Goal: Communication & Community: Ask a question

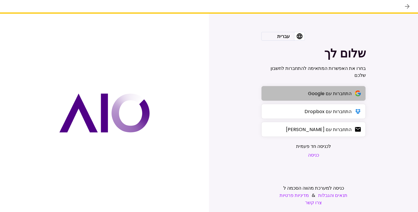
click at [332, 95] on div "התחברות עם Google" at bounding box center [329, 93] width 43 height 7
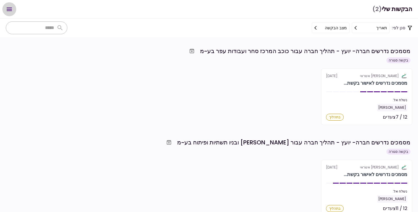
click at [6, 8] on button "Open menu" at bounding box center [9, 9] width 14 height 14
click at [162, 98] on div "אלטשולר שחם אשראי [DATE] מסמכים נדרשים לאישור בקשת... נשלח אל: [PERSON_NAME] 12…" at bounding box center [209, 96] width 406 height 57
click at [396, 7] on h1 "הבקשות שלי (2)" at bounding box center [392, 9] width 40 height 12
click at [401, 61] on div "בקשה סגורה" at bounding box center [398, 60] width 24 height 6
click at [12, 11] on icon "Open menu" at bounding box center [9, 9] width 7 height 7
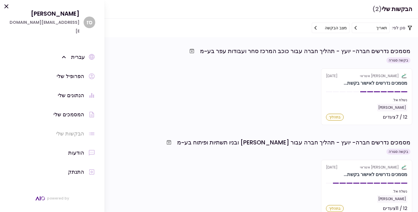
click at [65, 129] on div "הבקשות שלי" at bounding box center [70, 133] width 28 height 9
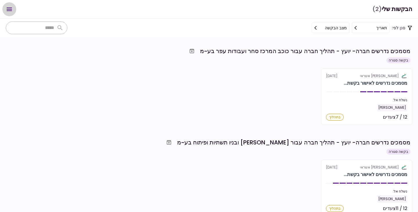
click at [11, 9] on icon "Open menu" at bounding box center [9, 9] width 5 height 3
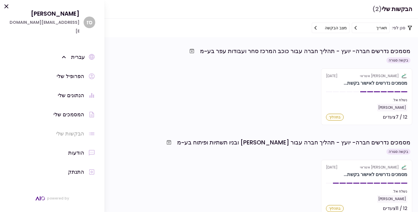
click at [65, 72] on div "הפרופיל שלי" at bounding box center [71, 76] width 28 height 9
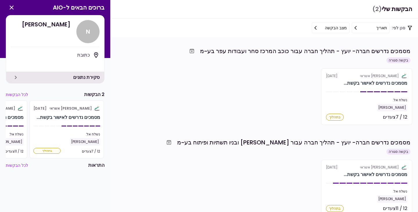
click at [51, 75] on div "סקירת נתונים" at bounding box center [55, 78] width 98 height 12
click at [12, 8] on icon "button" at bounding box center [12, 8] width 4 height 4
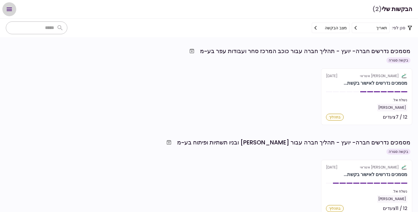
click at [11, 8] on icon "Open menu" at bounding box center [9, 9] width 5 height 3
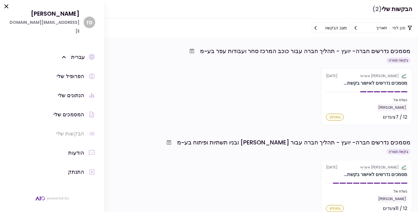
click at [71, 148] on div "הודעות" at bounding box center [76, 152] width 16 height 9
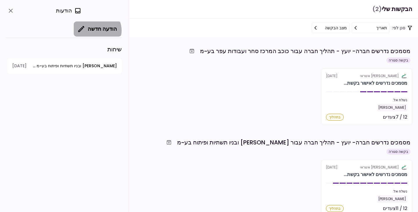
click at [101, 30] on button "הודעה חדשה" at bounding box center [98, 28] width 48 height 15
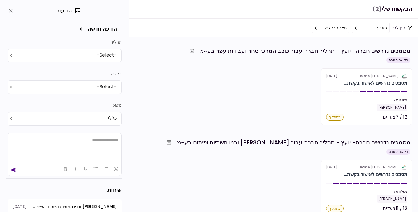
click at [102, 52] on body "**********" at bounding box center [209, 106] width 418 height 212
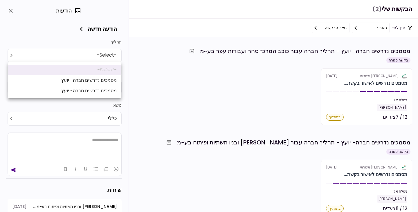
click at [144, 72] on div at bounding box center [209, 106] width 418 height 212
